Goal: Task Accomplishment & Management: Manage account settings

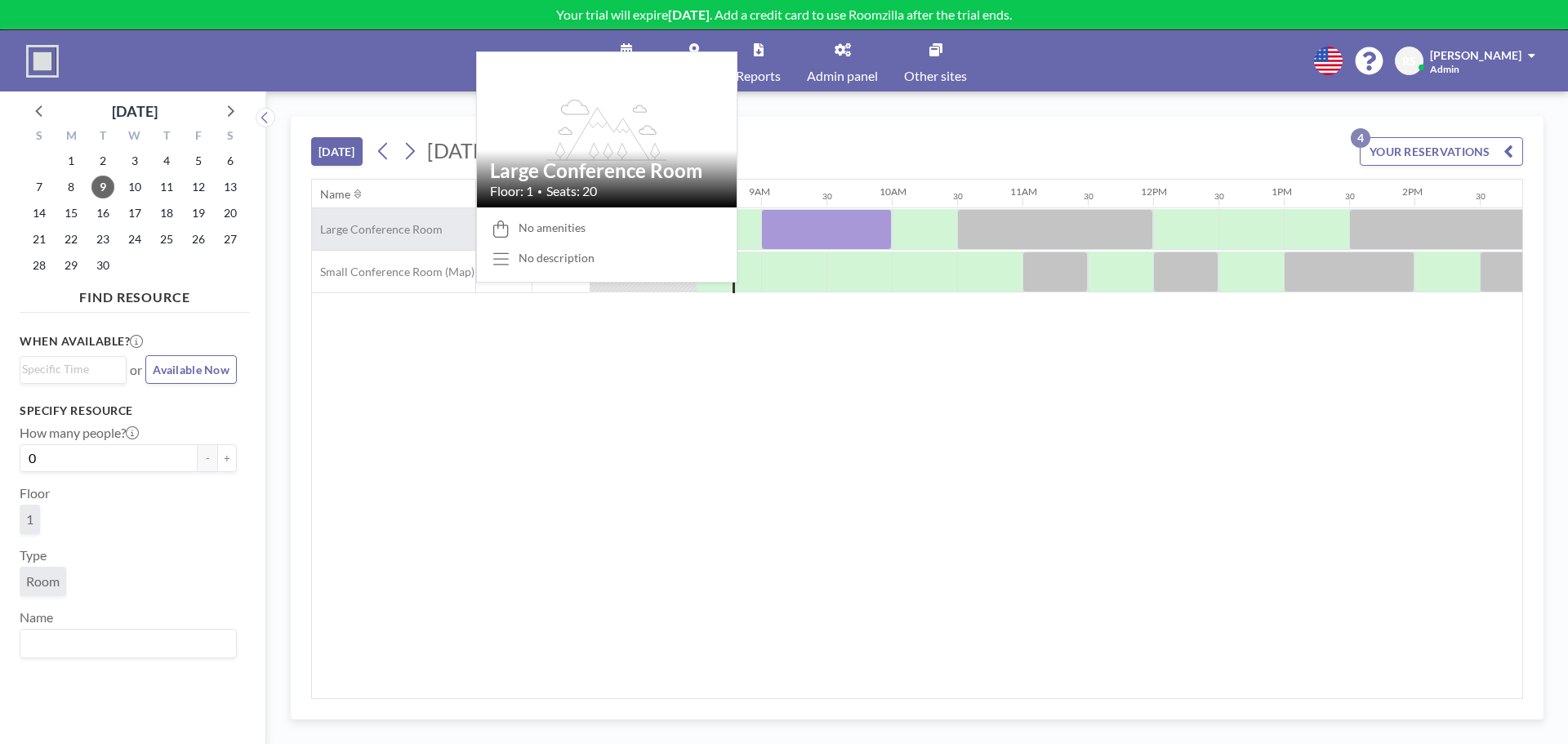
scroll to position [0, 1046]
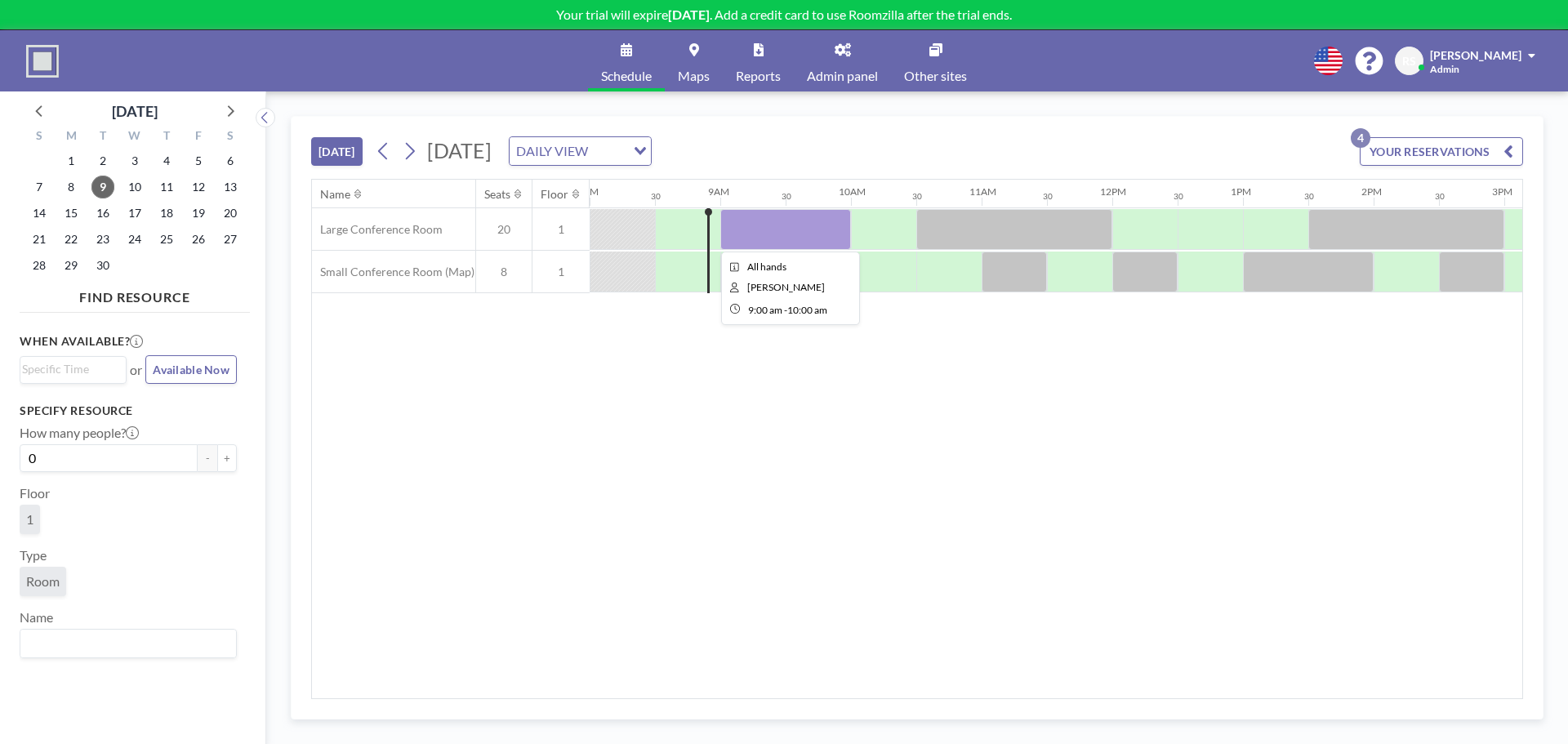
click at [807, 233] on div at bounding box center [786, 229] width 131 height 40
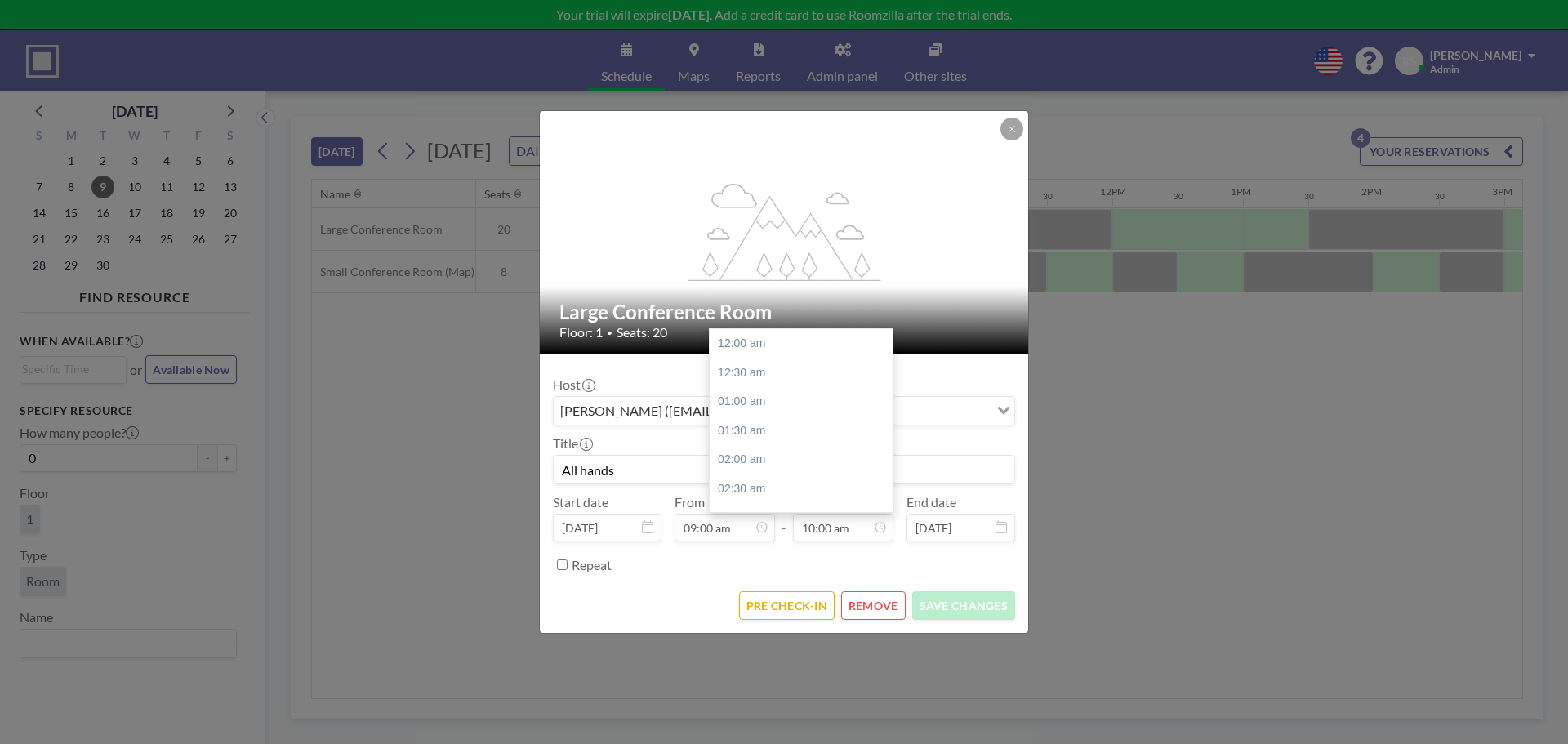
scroll to position [582, 0]
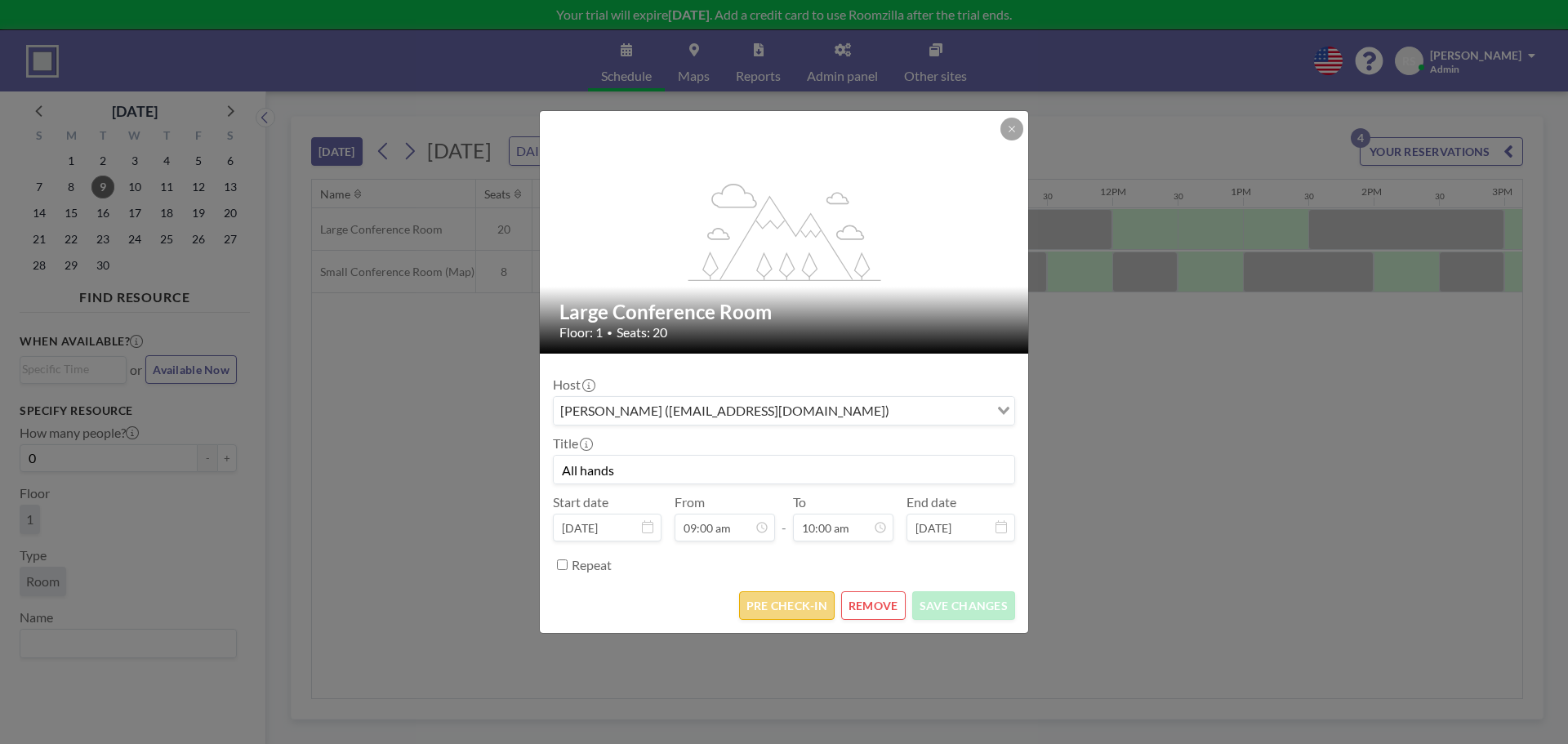
click at [792, 598] on button "PRE CHECK-IN" at bounding box center [786, 606] width 95 height 29
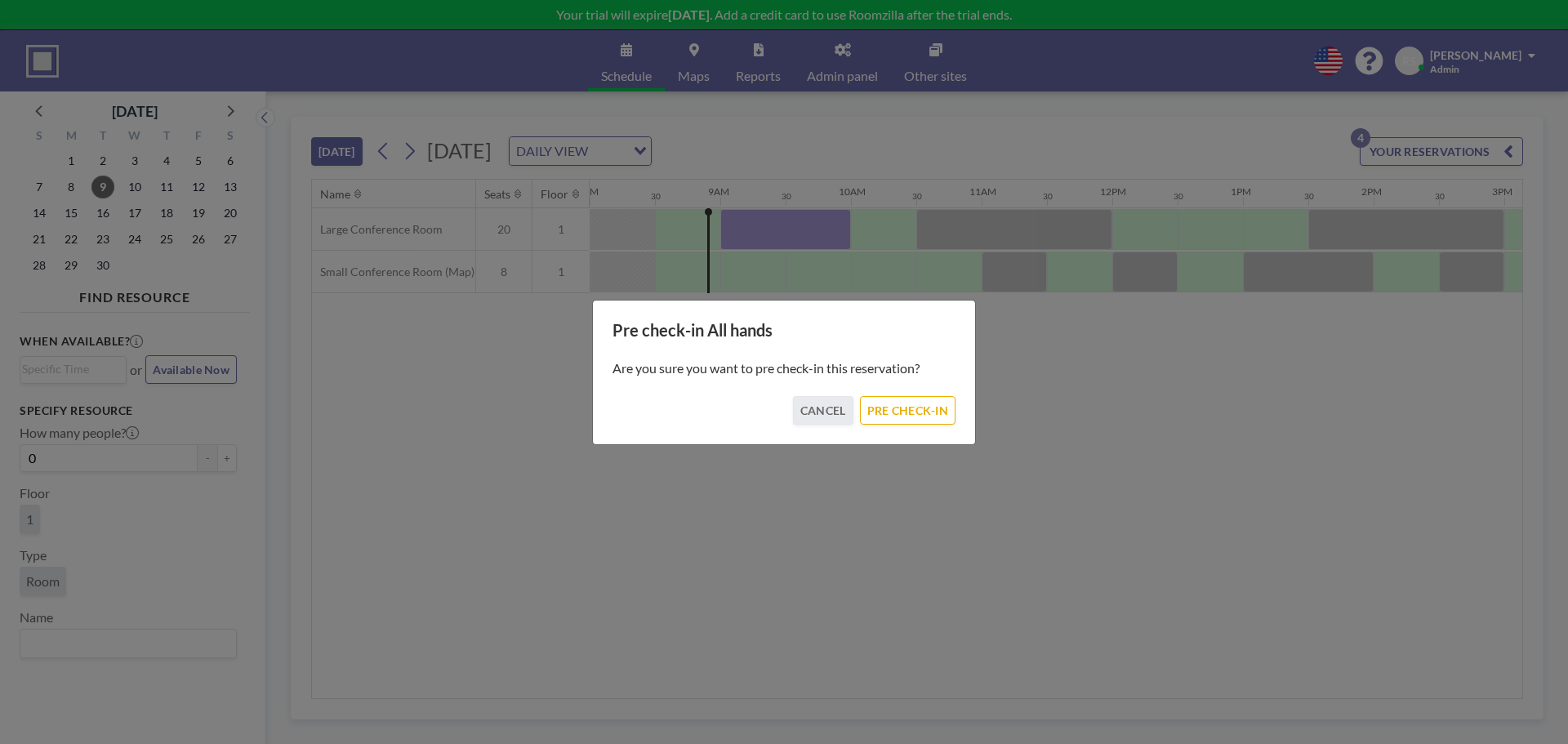
click at [910, 432] on div "Pre check-in All hands Are you sure you want to pre check-in this reservation? …" at bounding box center [784, 372] width 384 height 146
click at [910, 411] on button "PRE CHECK-IN" at bounding box center [908, 411] width 95 height 29
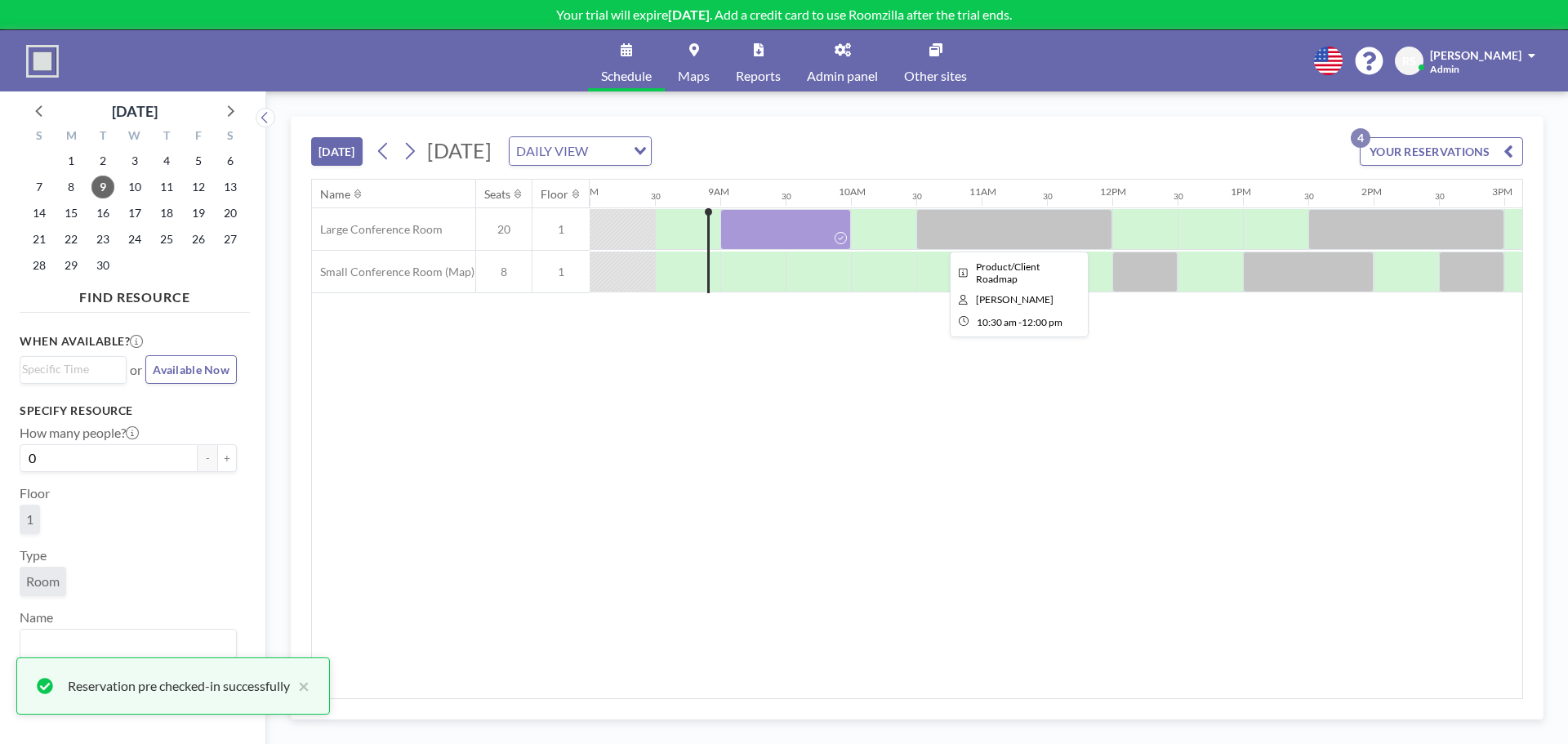
click at [978, 233] on div at bounding box center [1014, 229] width 196 height 40
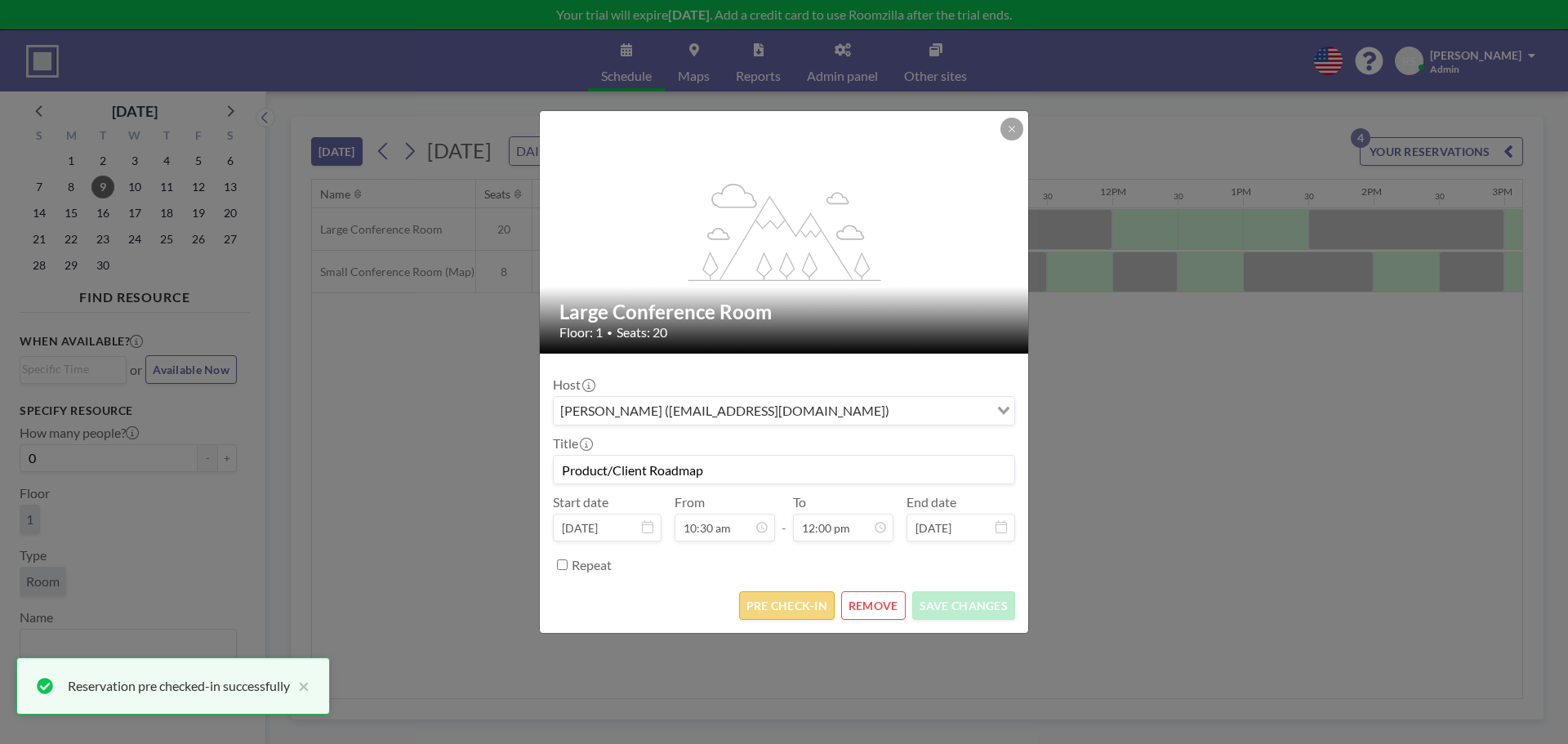
click at [784, 610] on button "PRE CHECK-IN" at bounding box center [786, 606] width 95 height 29
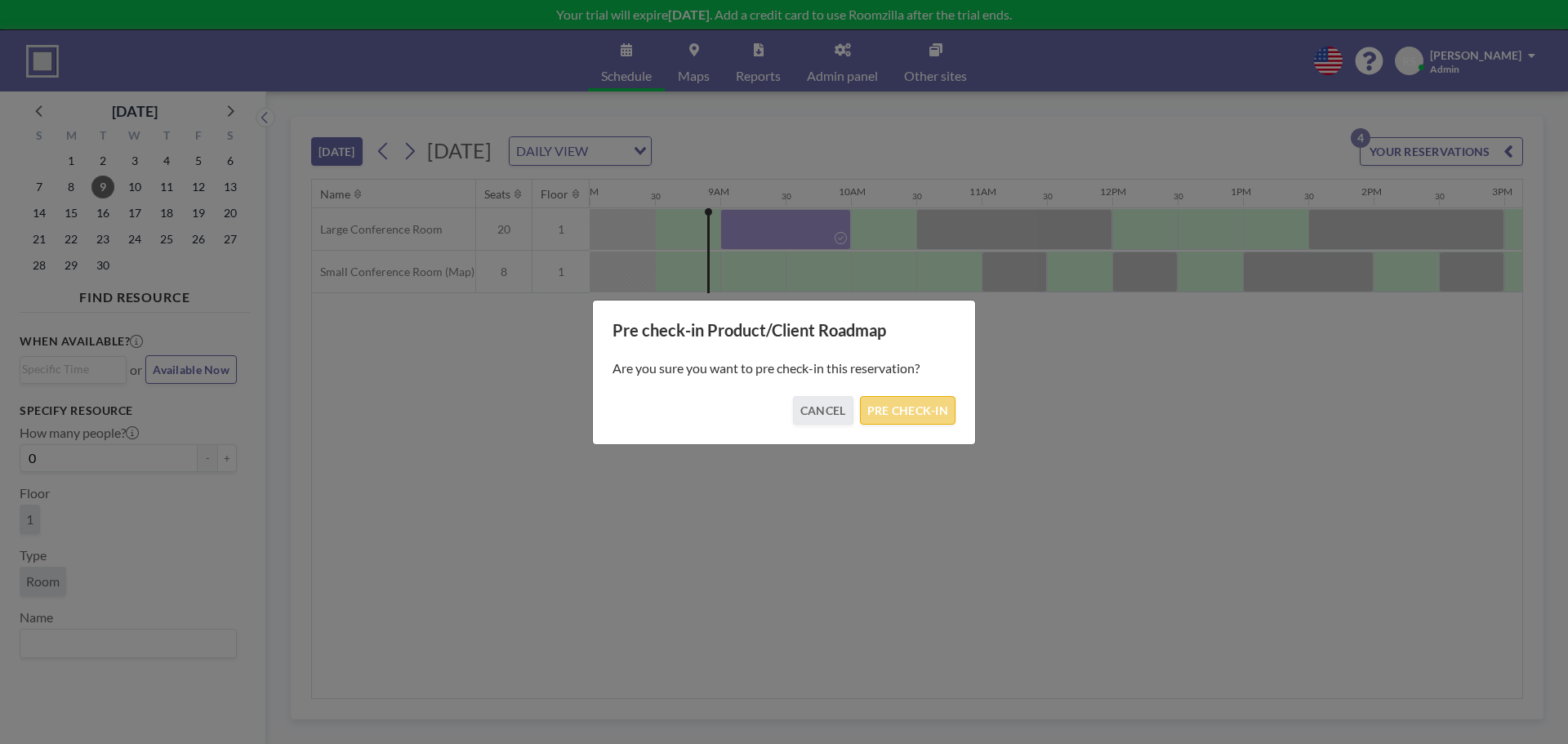
click at [898, 412] on button "PRE CHECK-IN" at bounding box center [908, 411] width 95 height 29
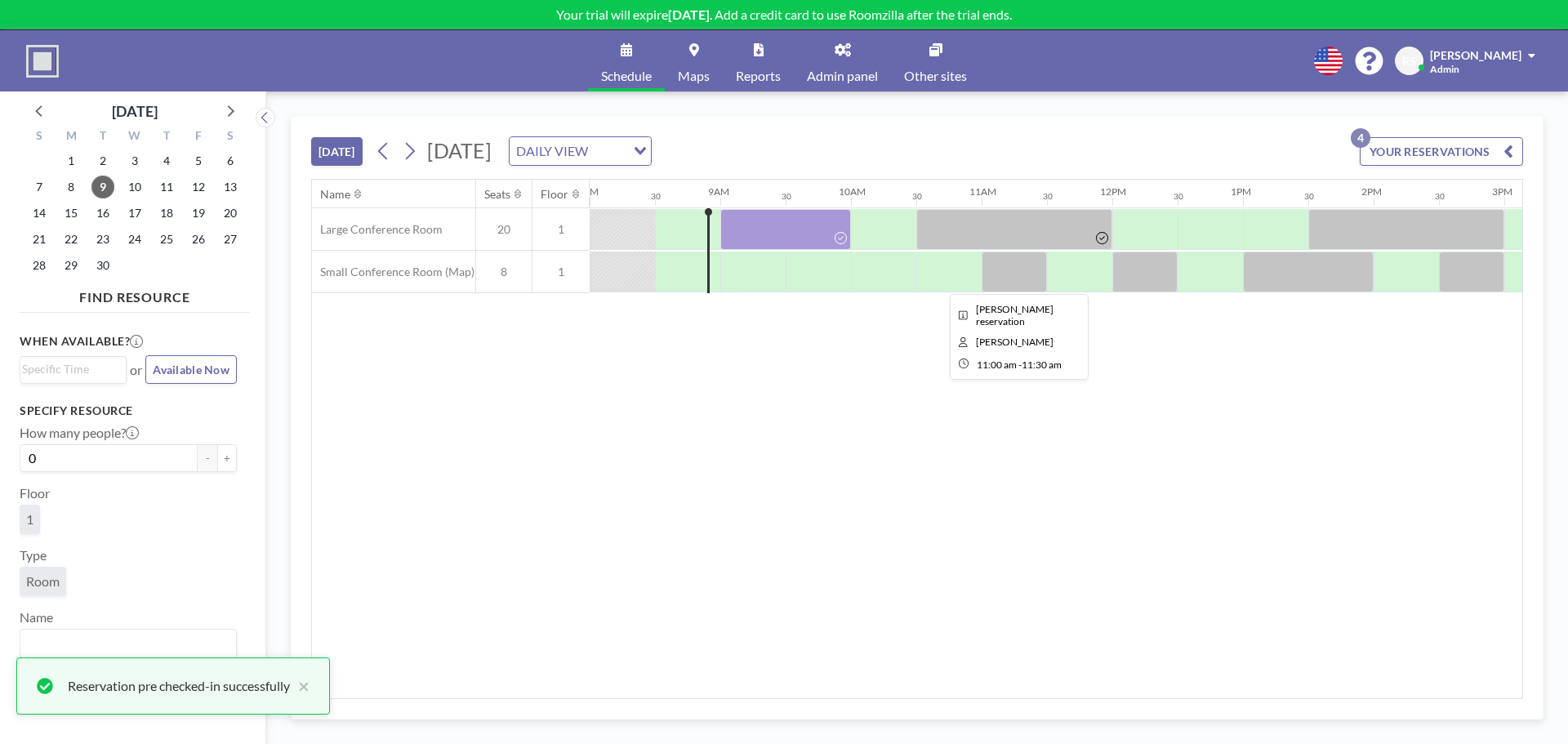
click at [1011, 280] on div at bounding box center [1015, 272] width 66 height 40
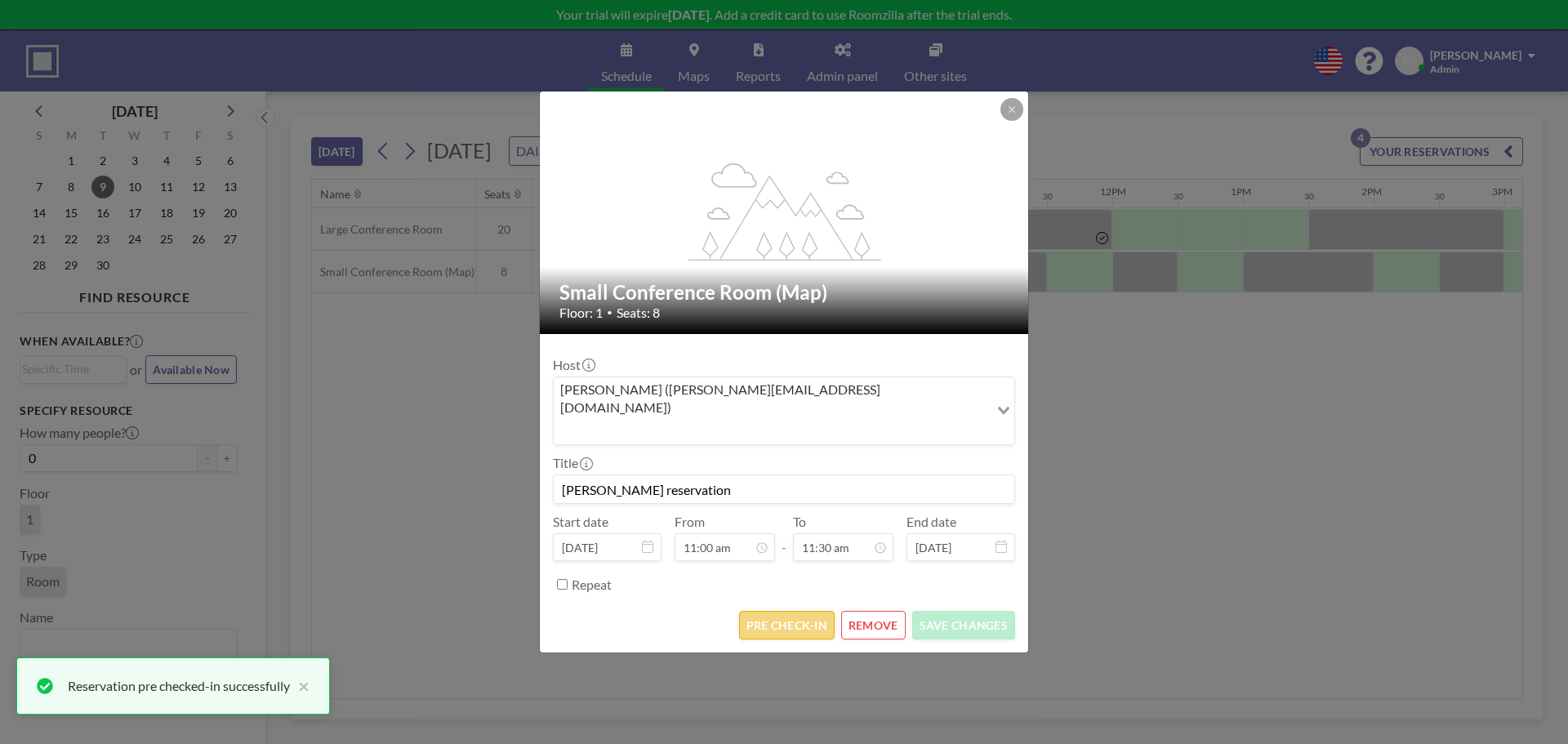
scroll to position [669, 0]
click at [817, 611] on button "PRE CHECK-IN" at bounding box center [786, 625] width 95 height 29
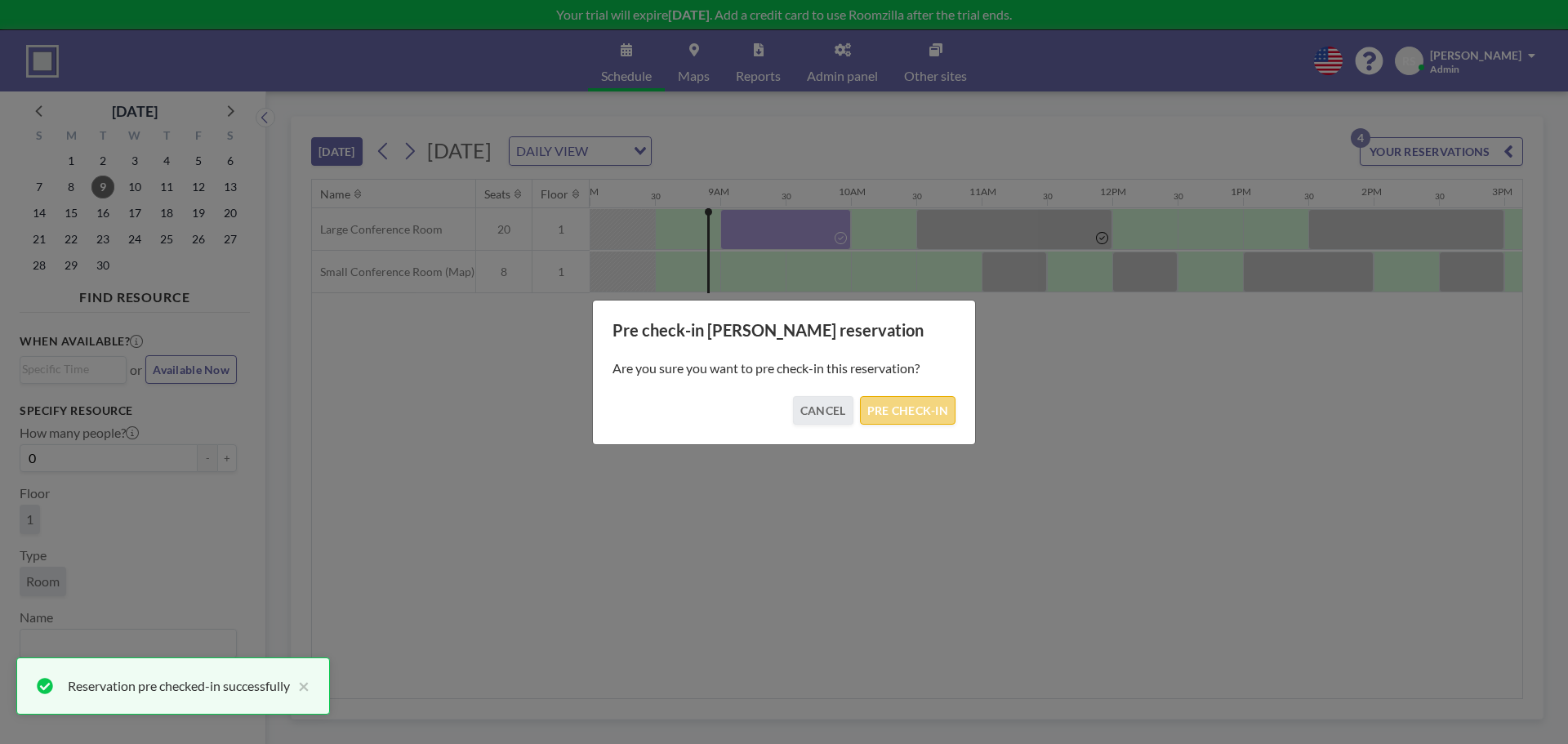
click at [947, 410] on button "PRE CHECK-IN" at bounding box center [908, 411] width 95 height 29
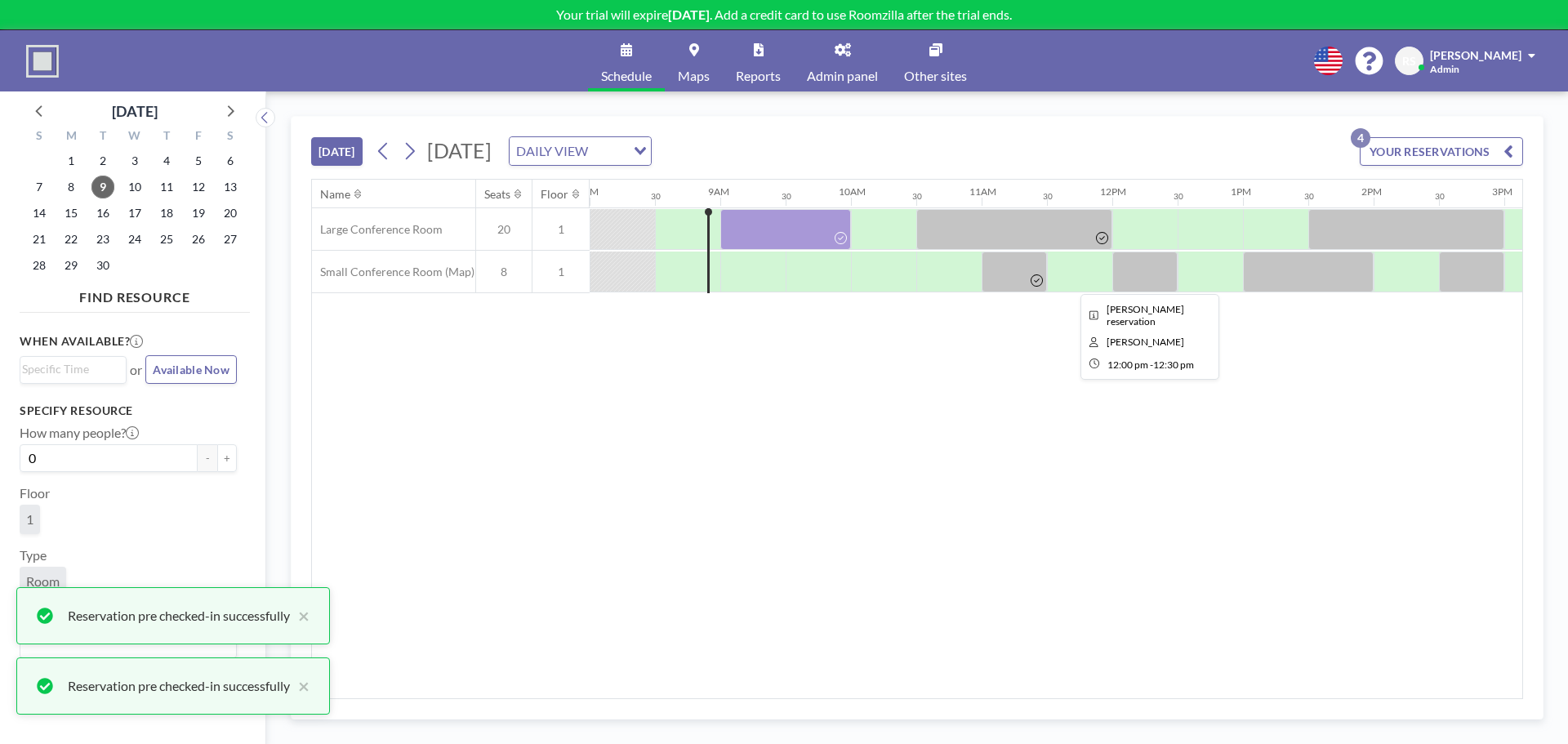
click at [1123, 280] on div at bounding box center [1145, 272] width 66 height 40
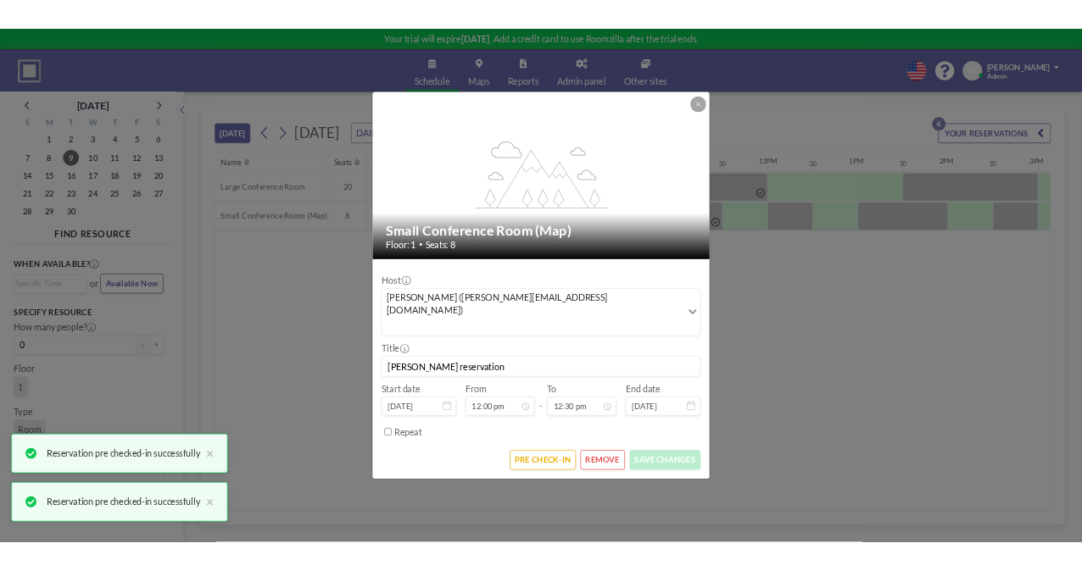
scroll to position [754, 0]
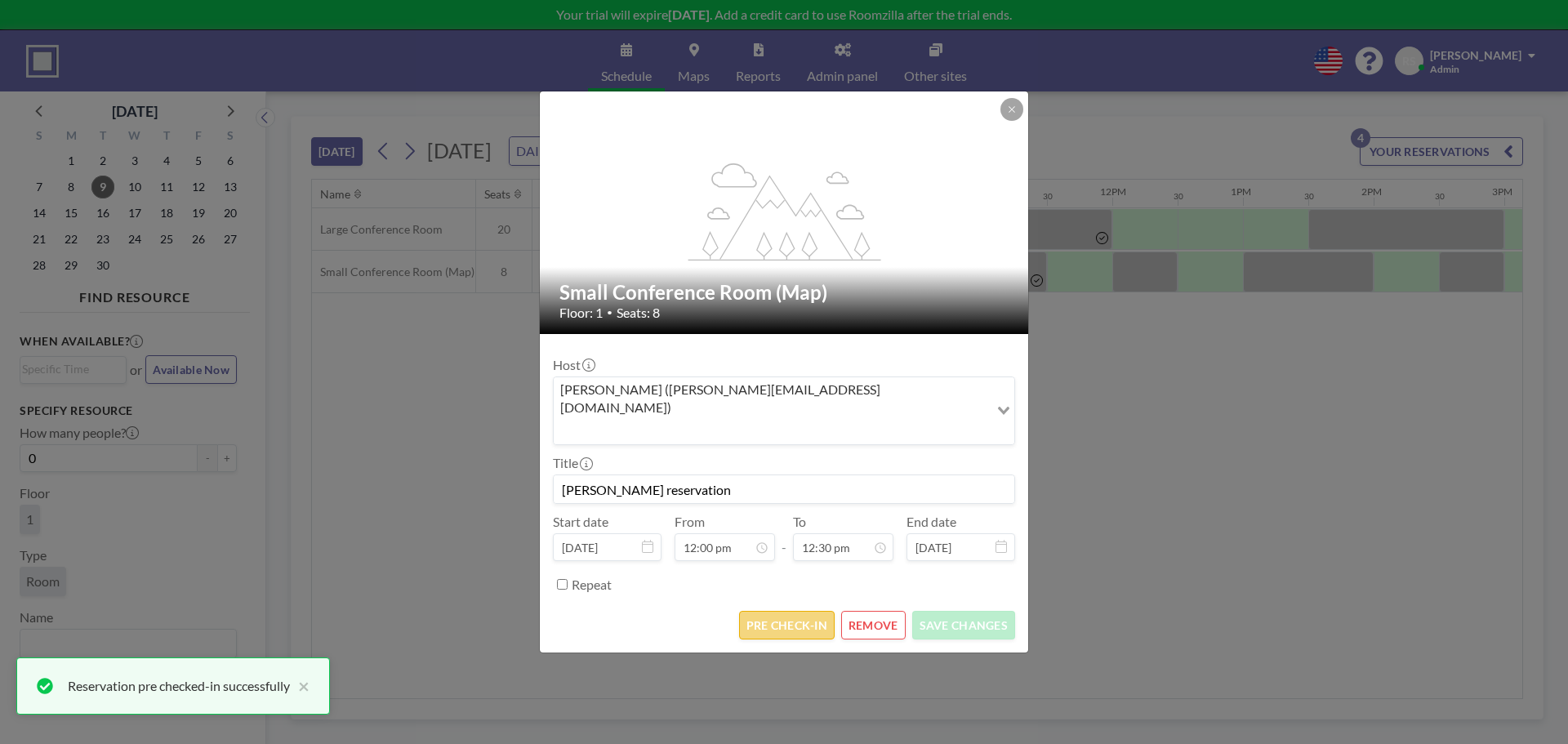
click at [773, 614] on button "PRE CHECK-IN" at bounding box center [786, 625] width 95 height 29
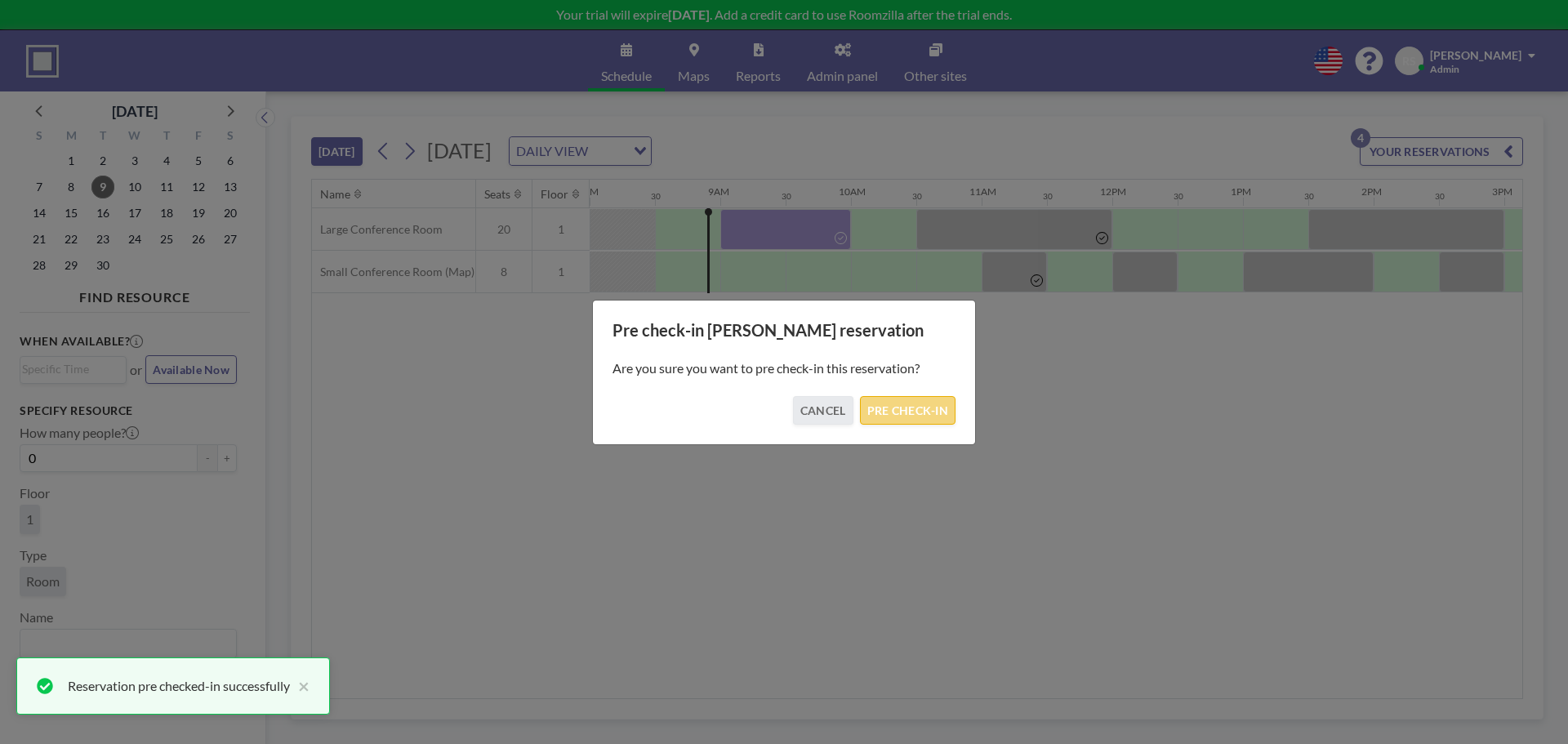
click at [935, 413] on button "PRE CHECK-IN" at bounding box center [908, 411] width 95 height 29
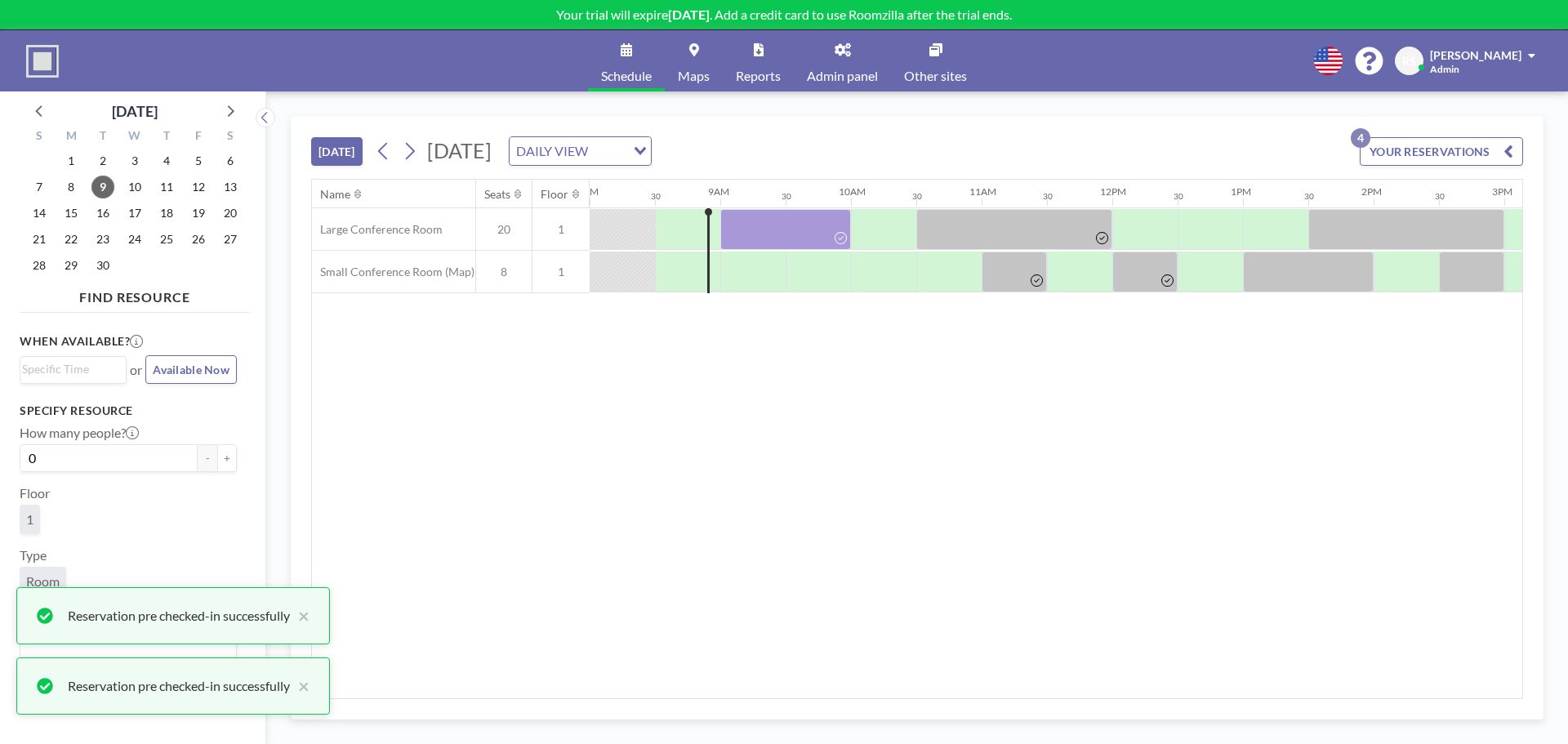
click at [1118, 490] on div "Name Seats Floor 12AM 30 1AM 30 2AM 30 3AM 30 4AM 30 5AM 30 6AM 30 7AM 30 8AM 3…" at bounding box center [917, 438] width 1210 height 518
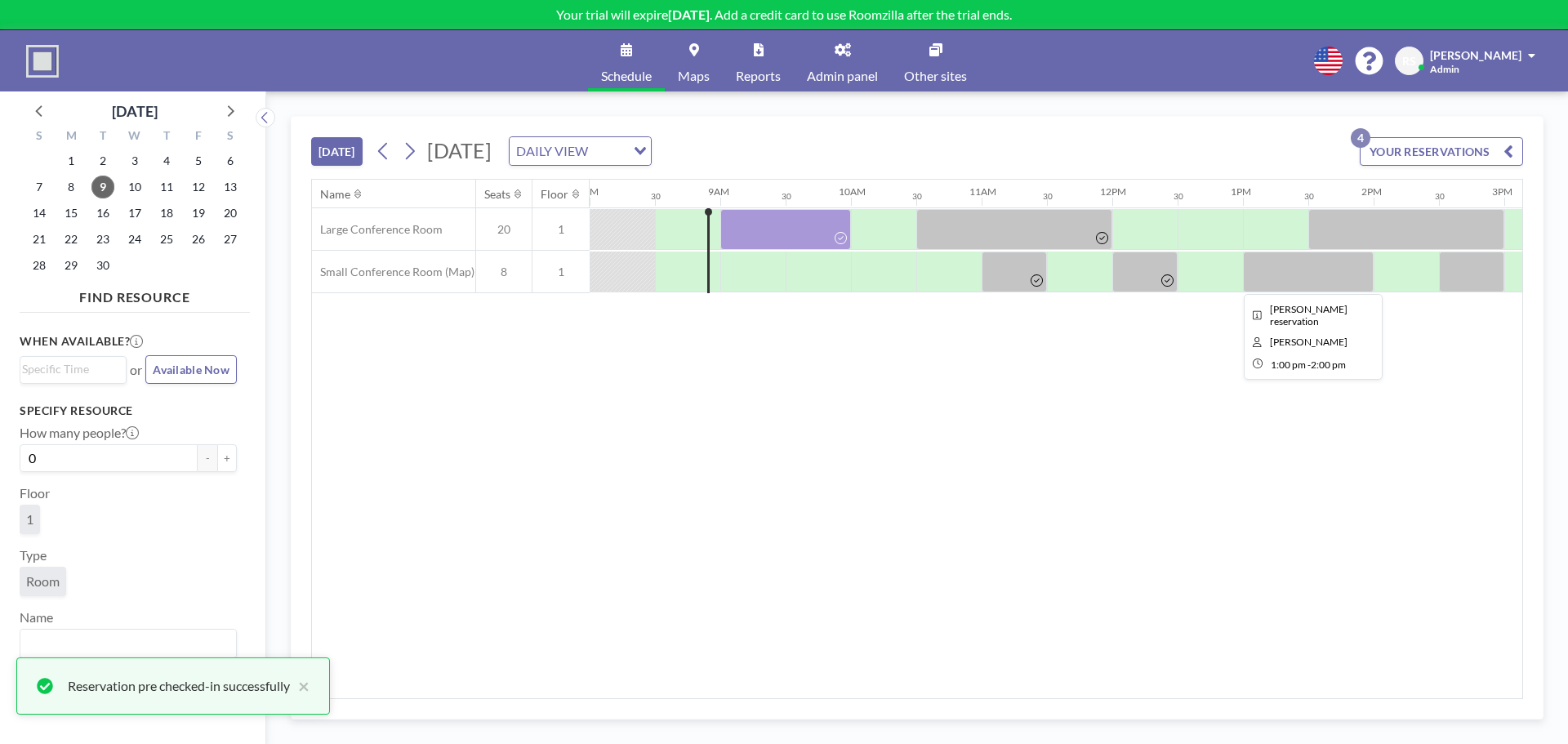
click at [1262, 280] on div at bounding box center [1309, 272] width 131 height 40
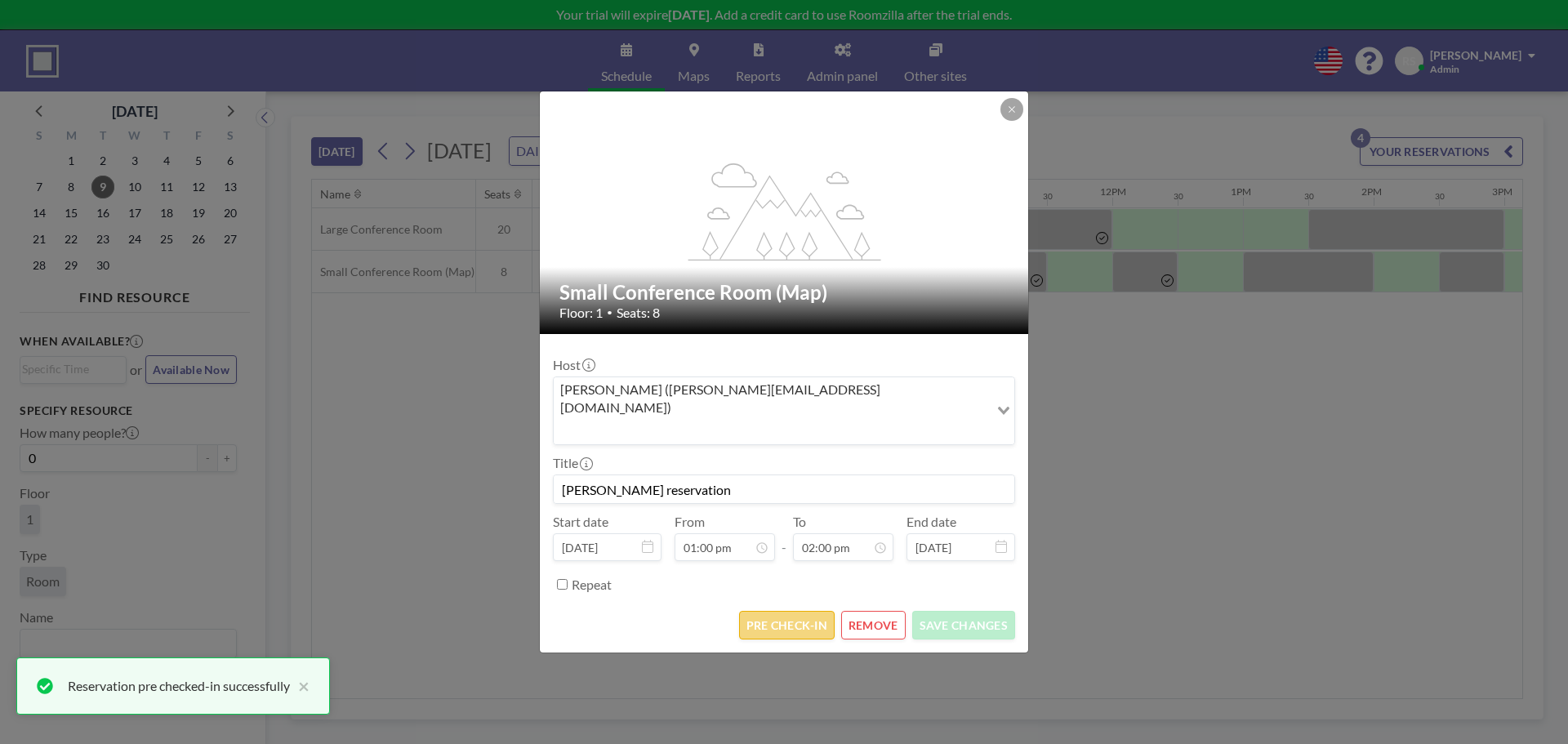
click at [779, 611] on button "PRE CHECK-IN" at bounding box center [786, 625] width 95 height 29
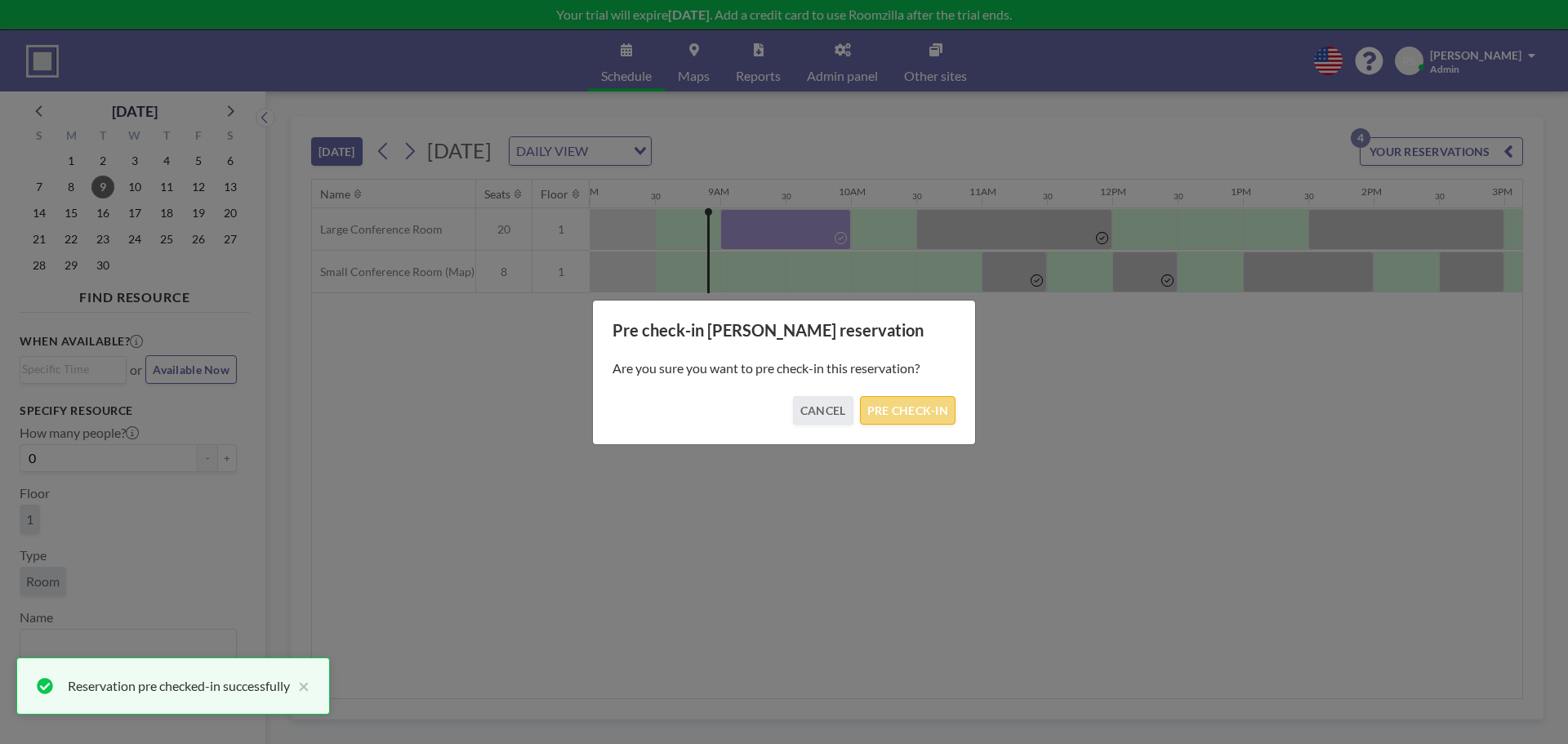
click at [913, 419] on button "PRE CHECK-IN" at bounding box center [908, 411] width 95 height 29
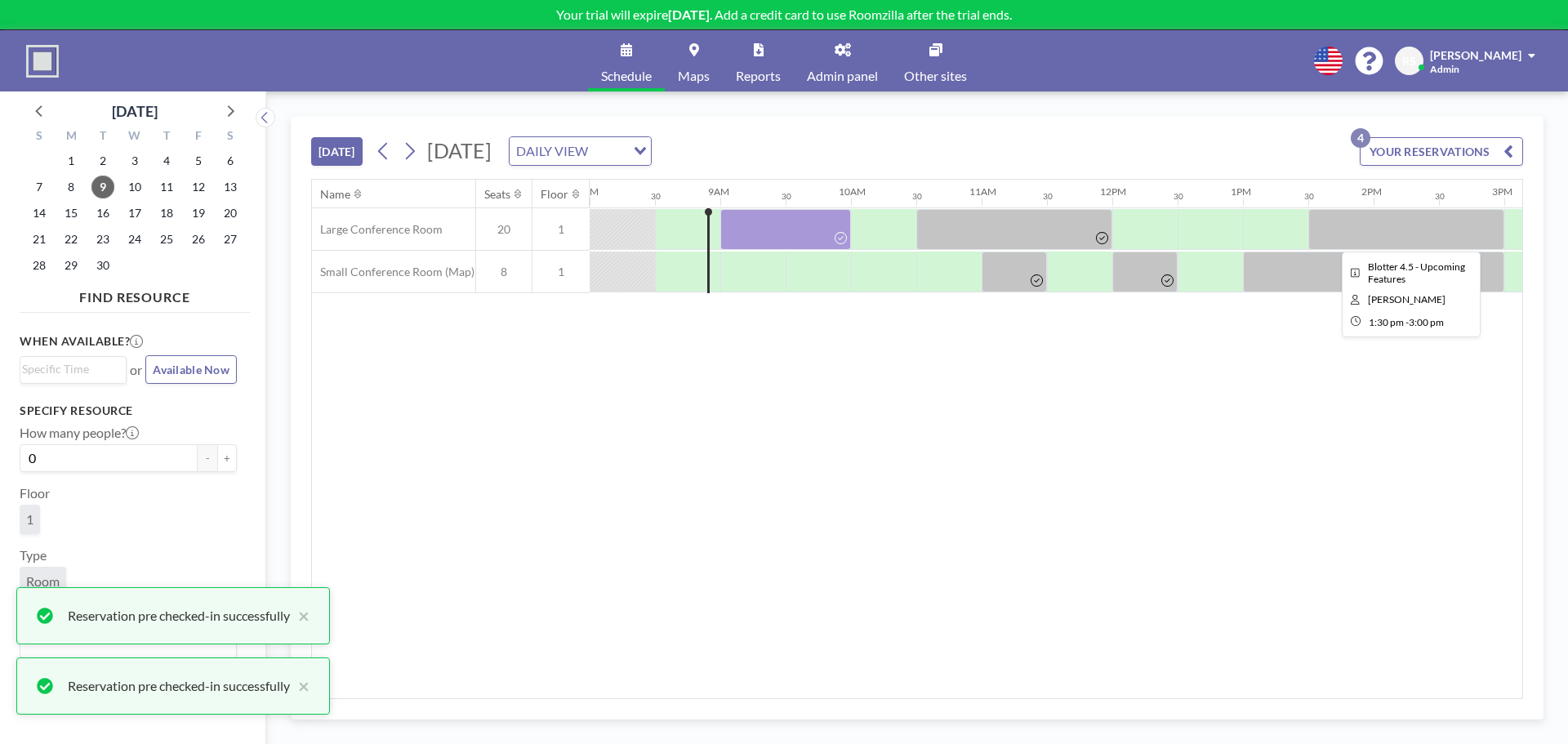
click at [1364, 238] on div at bounding box center [1406, 229] width 196 height 40
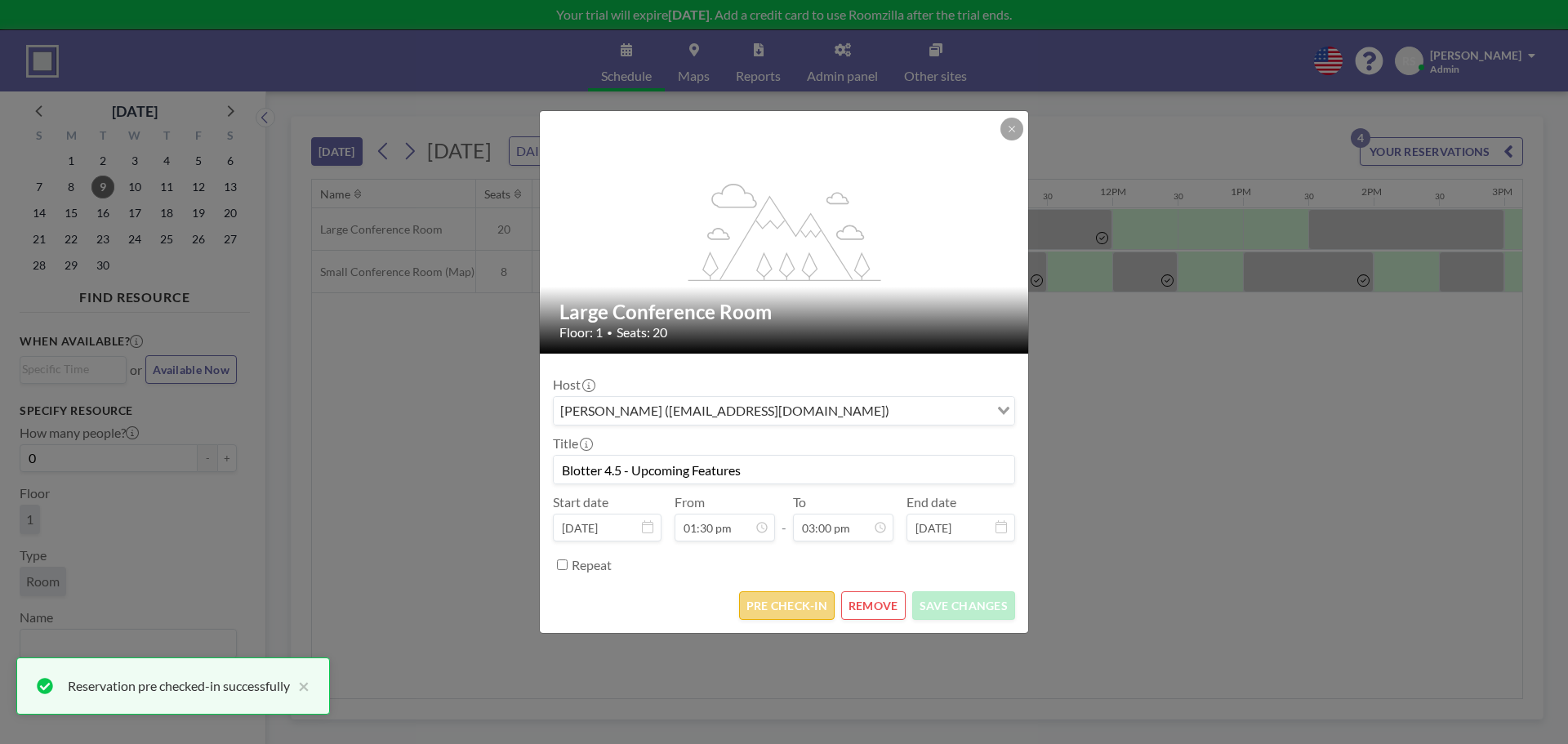
click at [779, 606] on button "PRE CHECK-IN" at bounding box center [786, 606] width 95 height 29
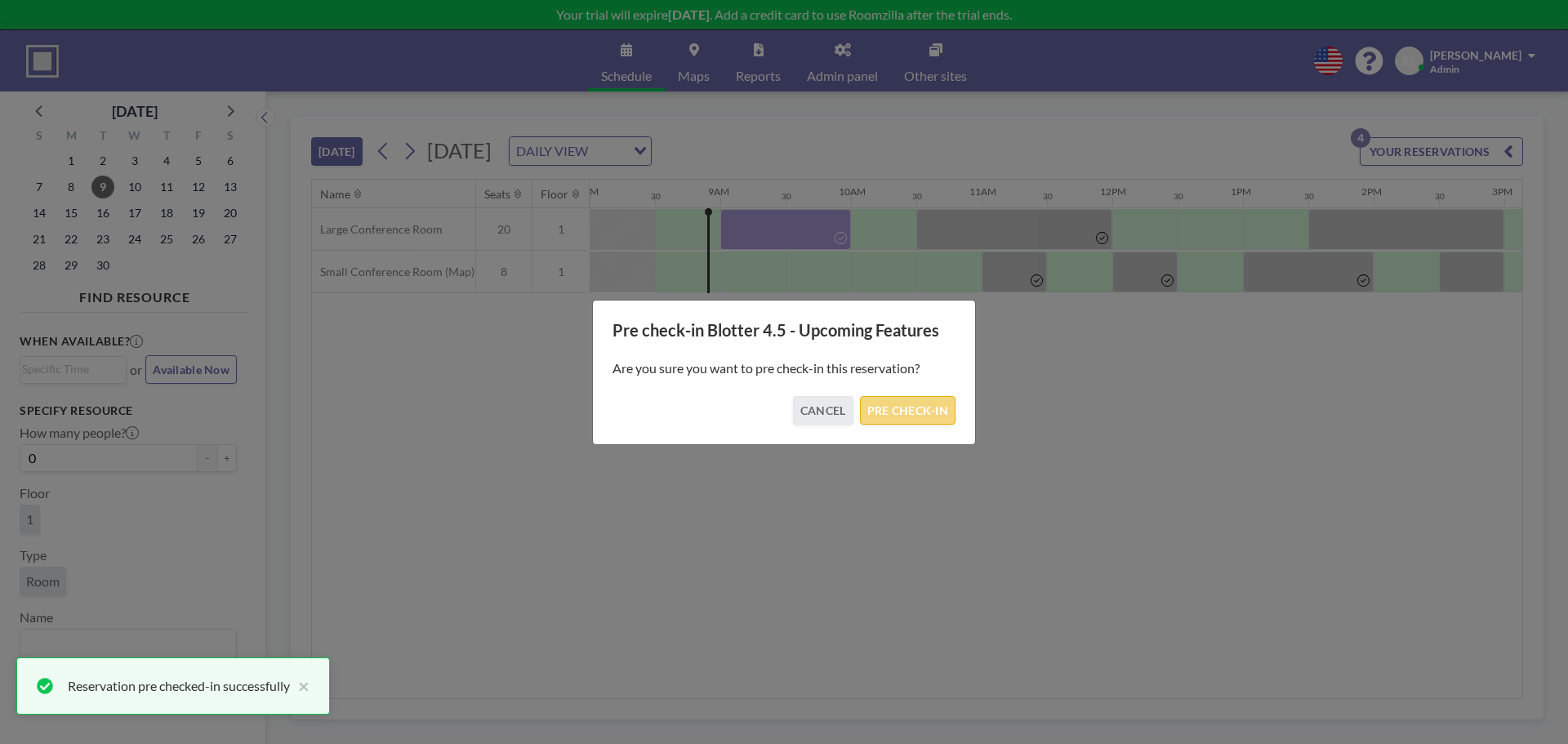
click at [930, 396] on button "PRE CHECK-IN" at bounding box center [908, 411] width 95 height 29
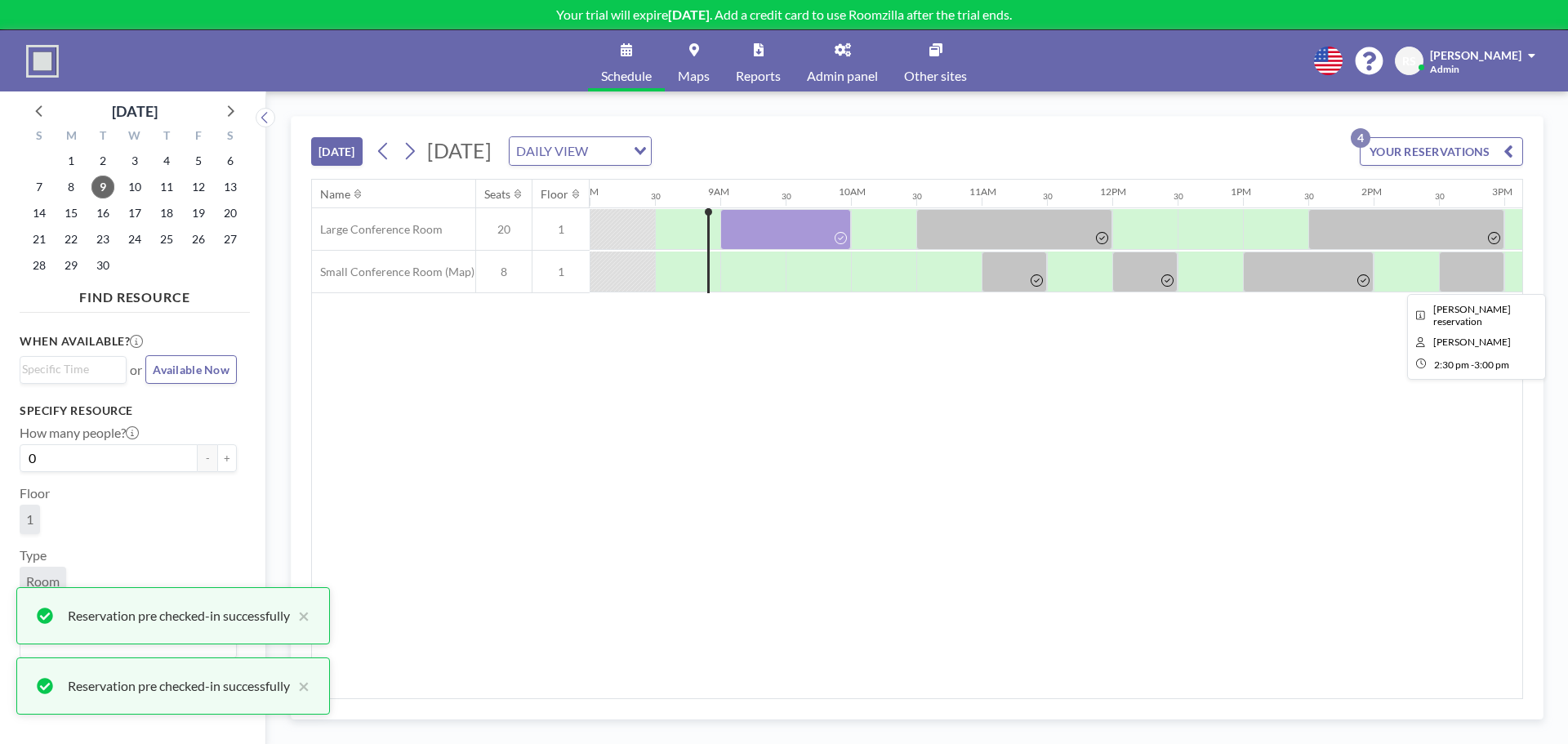
click at [1476, 263] on div at bounding box center [1473, 272] width 66 height 40
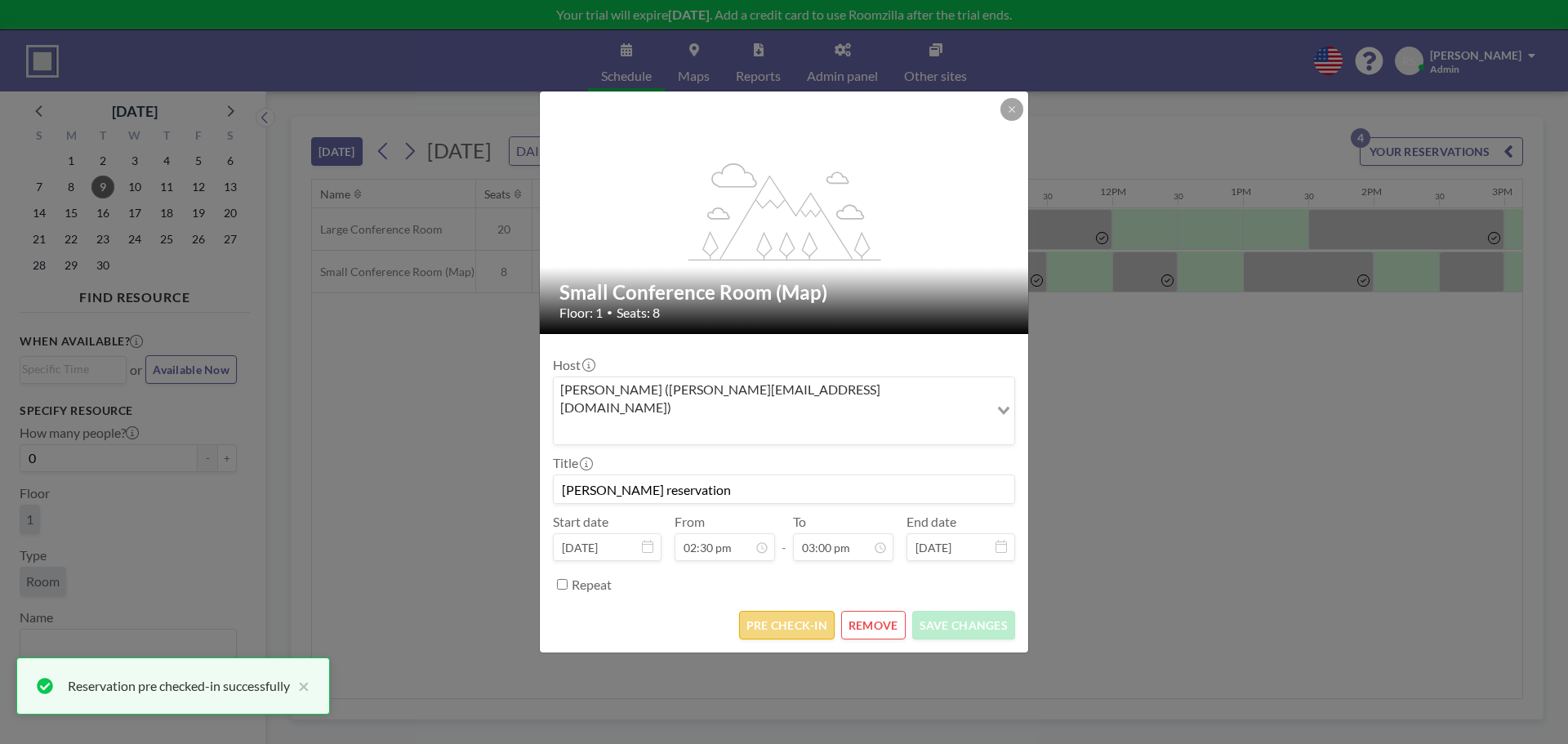
click at [778, 611] on button "PRE CHECK-IN" at bounding box center [786, 625] width 95 height 29
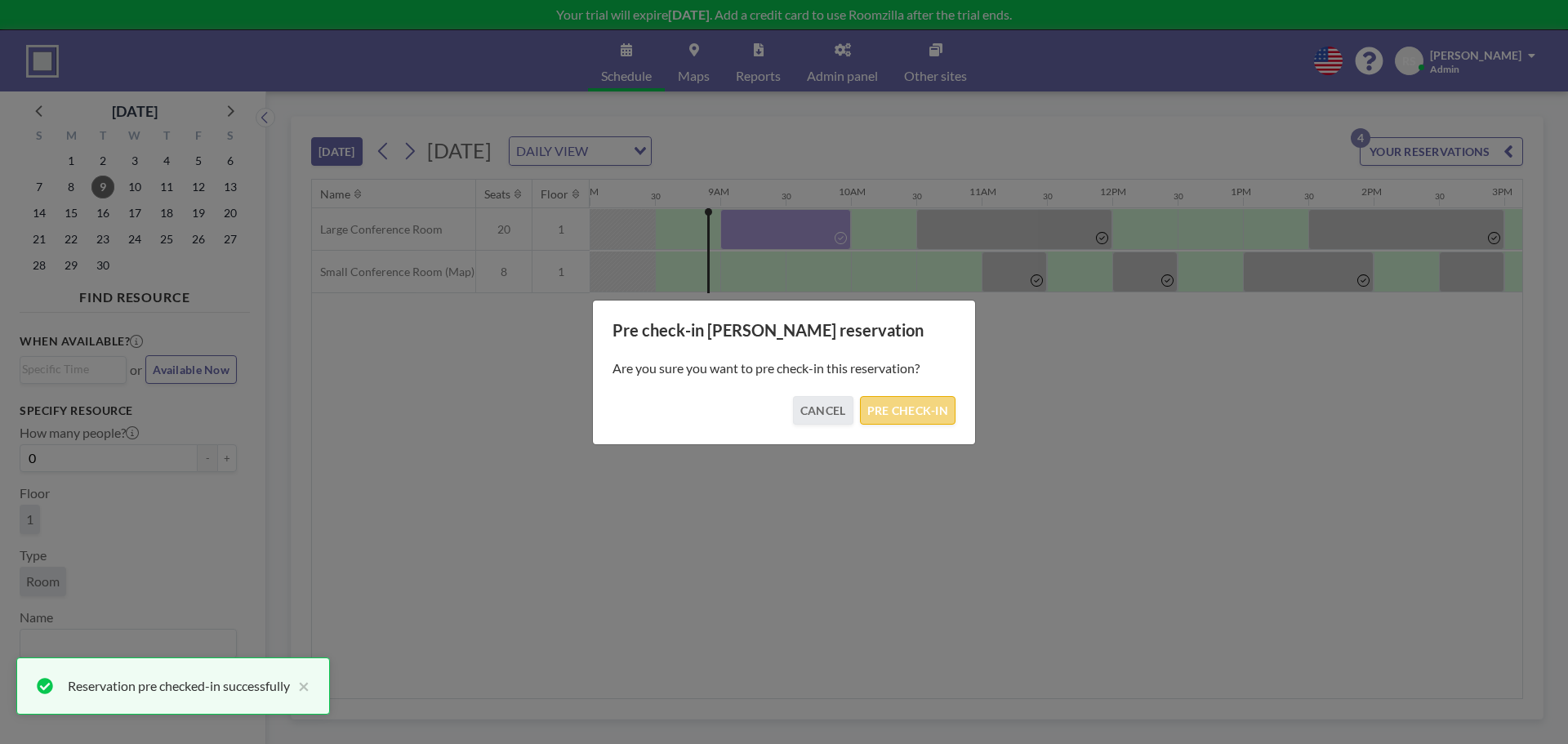
click at [915, 411] on button "PRE CHECK-IN" at bounding box center [908, 411] width 95 height 29
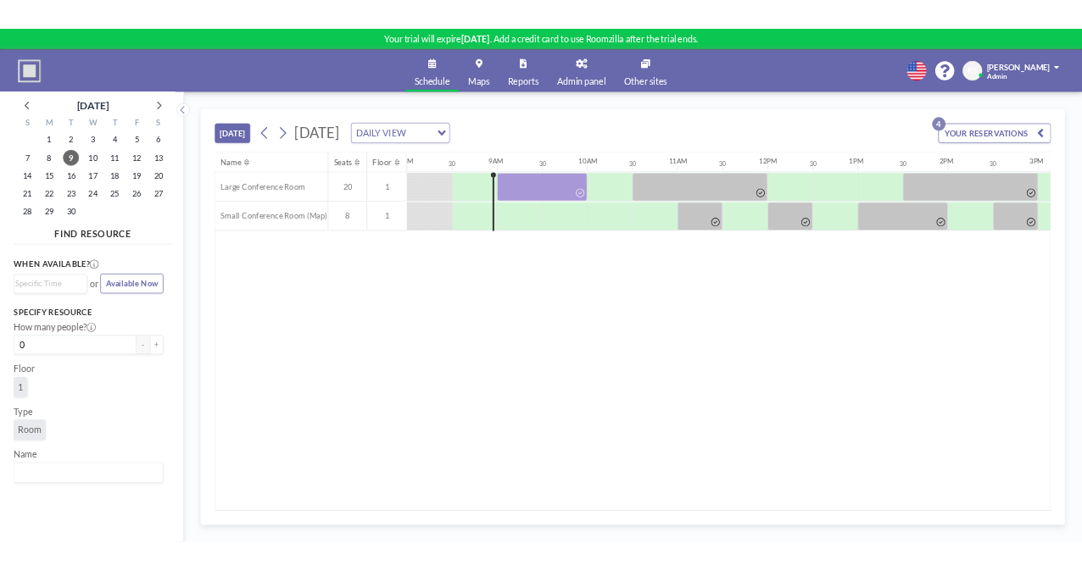
scroll to position [0, 1085]
